Goal: Go to known website: Go to known website

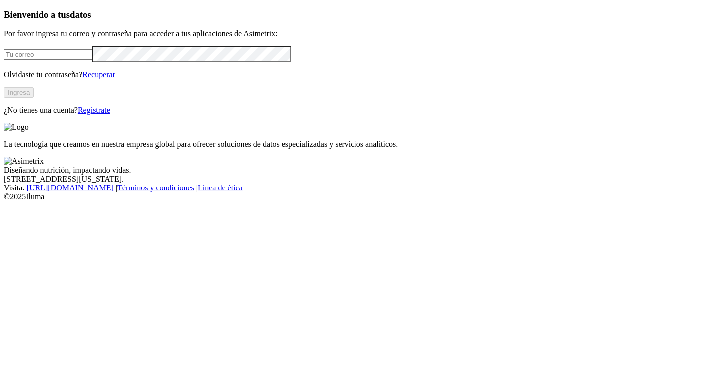
type input "[EMAIL_ADDRESS][PERSON_NAME][DOMAIN_NAME]"
click at [34, 98] on button "Ingresa" at bounding box center [19, 92] width 30 height 10
